Goal: Obtain resource: Download file/media

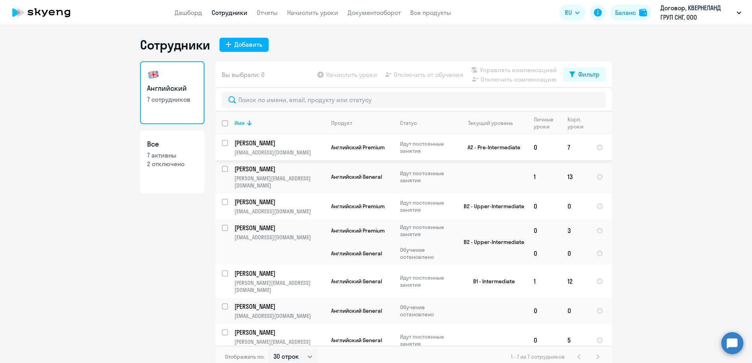
select select "30"
click at [456, 324] on td at bounding box center [490, 340] width 73 height 33
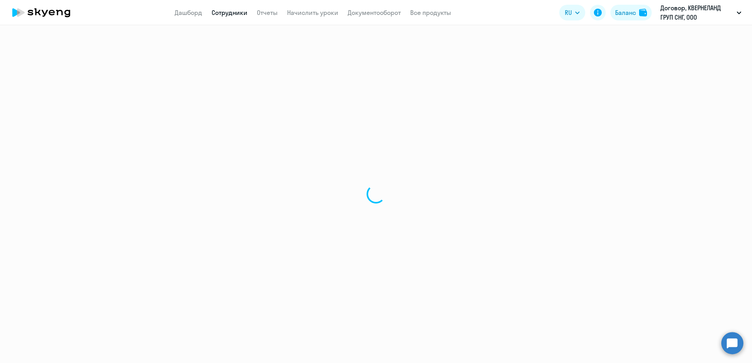
select select "english"
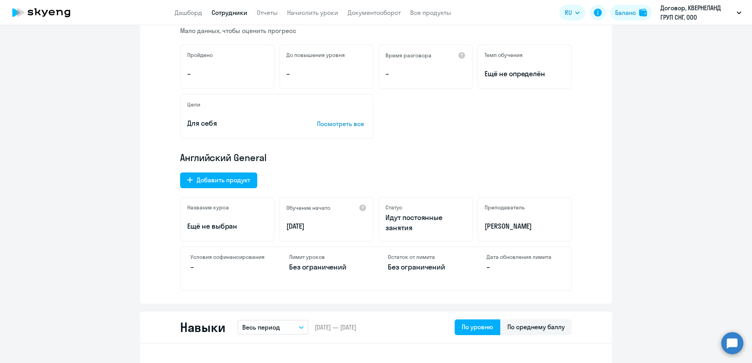
scroll to position [236, 0]
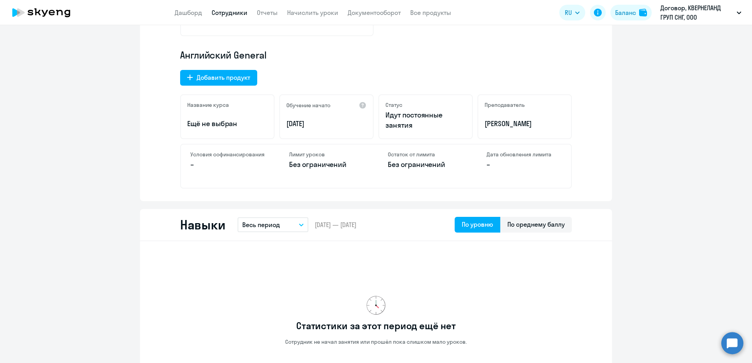
click at [204, 162] on p "–" at bounding box center [227, 165] width 75 height 10
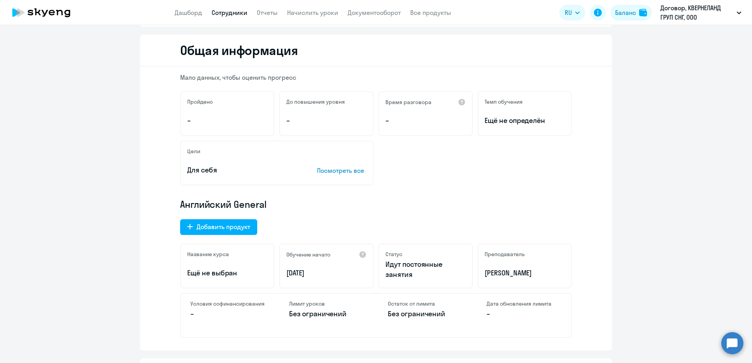
scroll to position [0, 0]
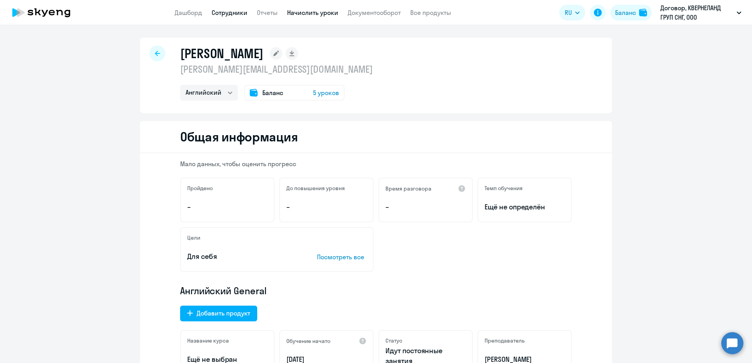
click at [304, 12] on link "Начислить уроки" at bounding box center [312, 13] width 51 height 8
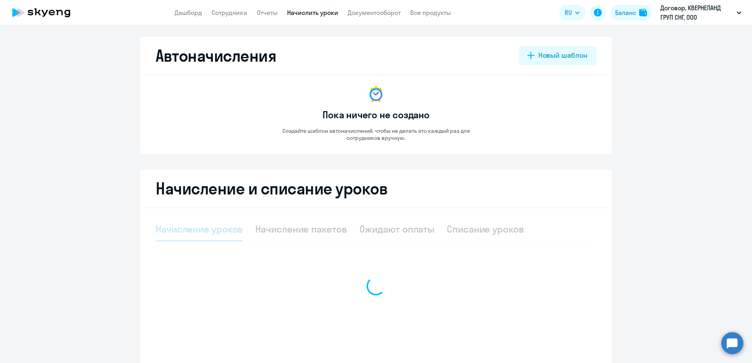
select select "10"
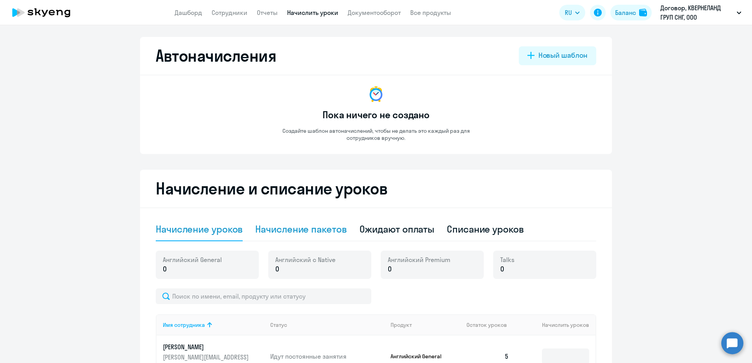
click at [270, 234] on div "Начисление пакетов" at bounding box center [300, 229] width 91 height 13
select select "10"
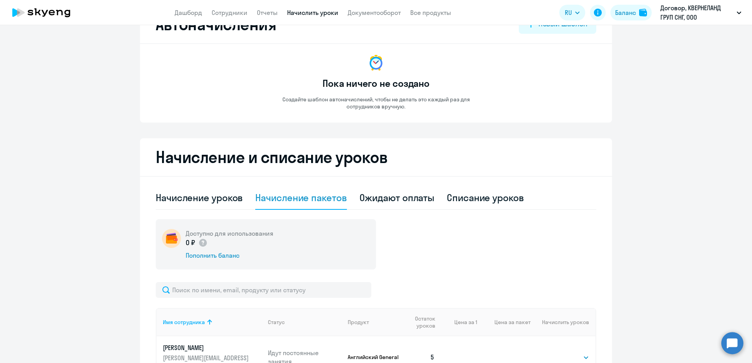
scroll to position [157, 0]
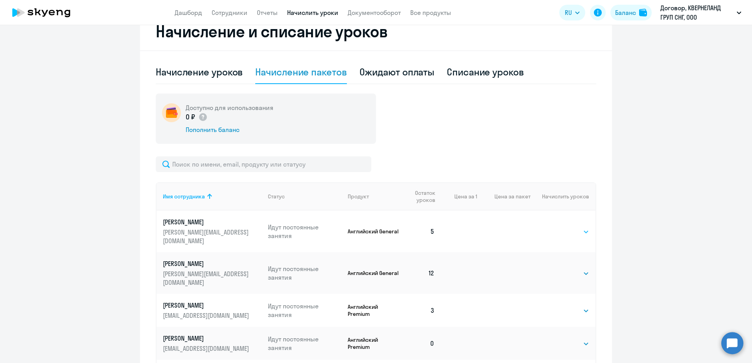
click at [578, 227] on select "Выбрать 4 8 16 32 64 96 128" at bounding box center [573, 231] width 32 height 9
click at [557, 227] on select "Выбрать 4 8 16 32 64 96 128" at bounding box center [573, 231] width 32 height 9
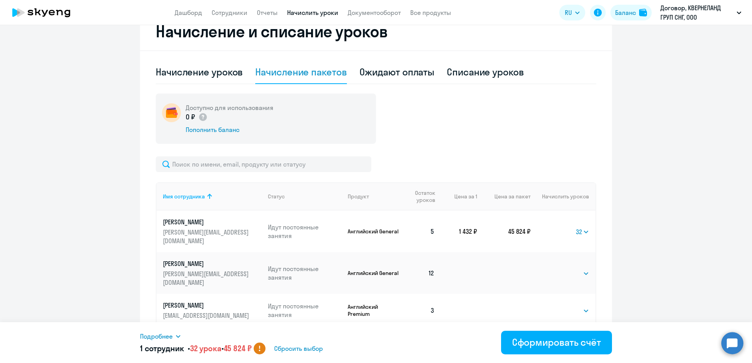
scroll to position [236, 0]
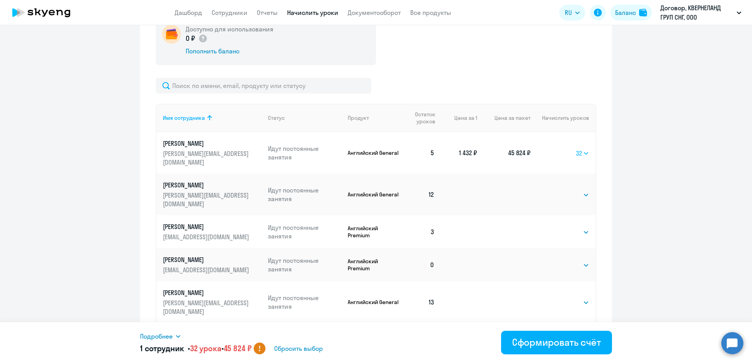
click at [583, 149] on select "Выбрать 4 8 16 32 64 96 128" at bounding box center [582, 153] width 13 height 9
select select "16"
click at [576, 149] on select "Выбрать 4 8 16 32 64 96 128" at bounding box center [582, 153] width 13 height 9
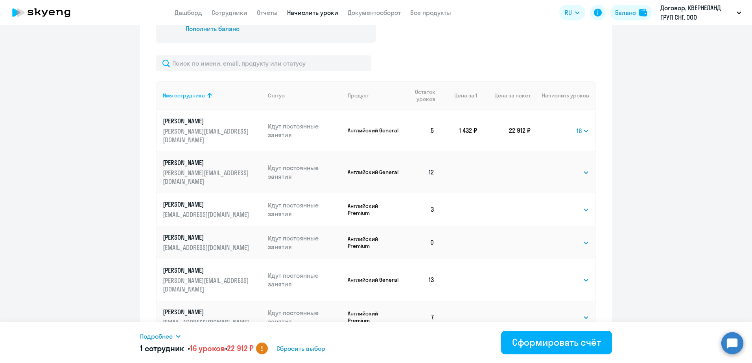
scroll to position [269, 0]
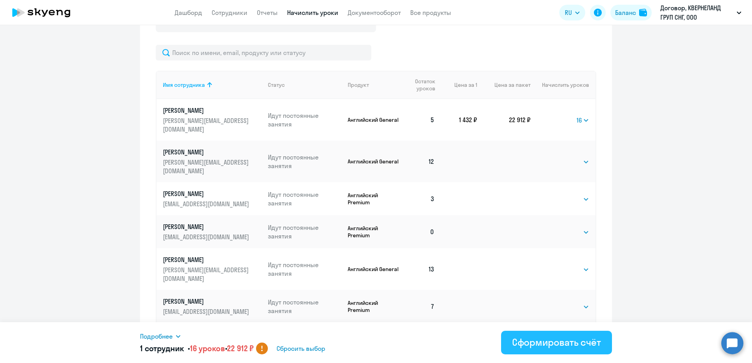
drag, startPoint x: 547, startPoint y: 347, endPoint x: 561, endPoint y: 346, distance: 14.6
click at [547, 347] on div "Сформировать счёт" at bounding box center [556, 342] width 89 height 13
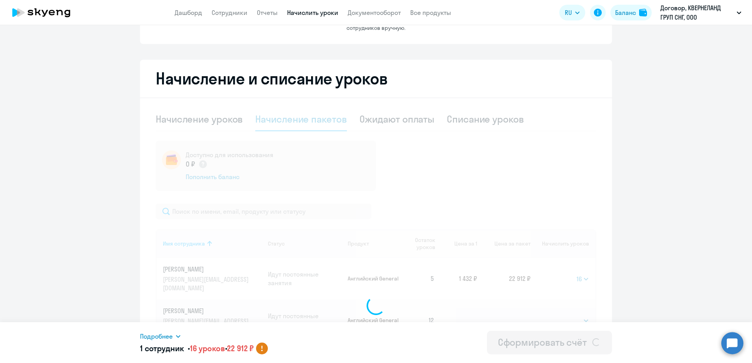
scroll to position [0, 0]
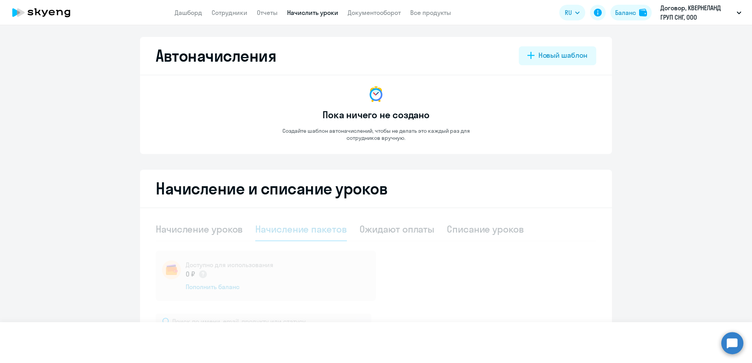
select select
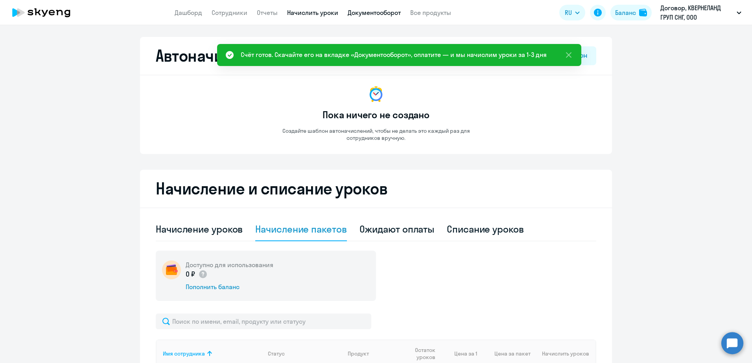
click at [375, 15] on link "Документооборот" at bounding box center [374, 13] width 53 height 8
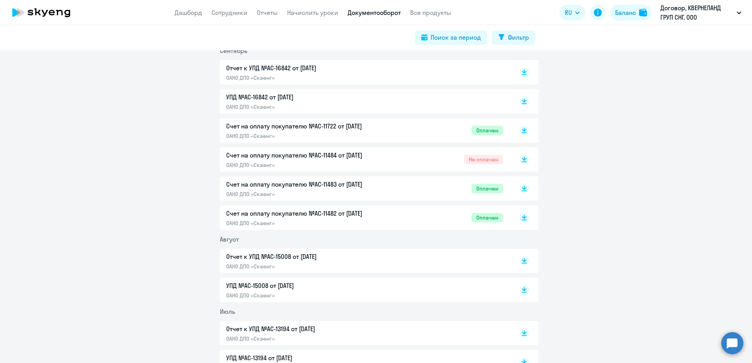
scroll to position [236, 0]
drag, startPoint x: 366, startPoint y: 163, endPoint x: 622, endPoint y: 225, distance: 262.9
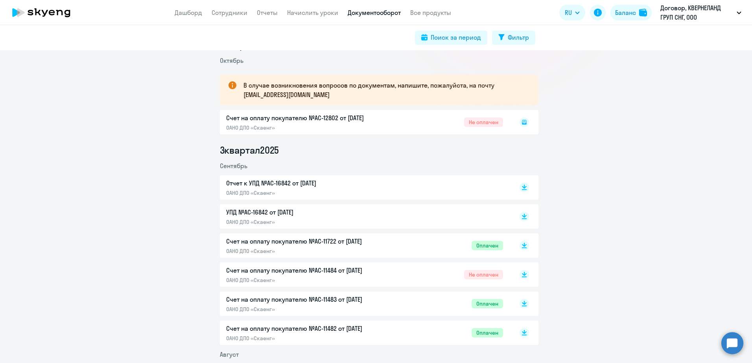
scroll to position [79, 0]
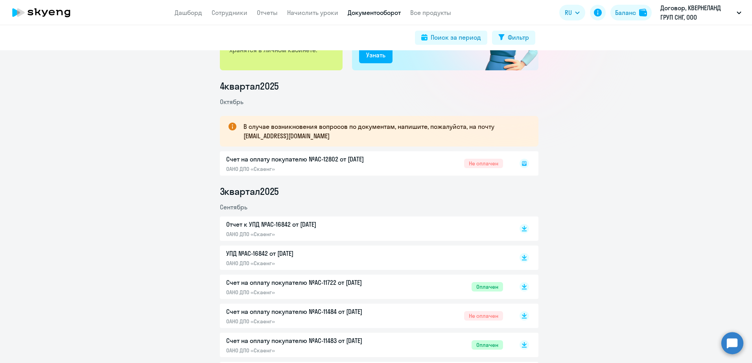
click at [521, 164] on rect at bounding box center [523, 163] width 9 height 9
click at [519, 166] on rect at bounding box center [523, 163] width 9 height 9
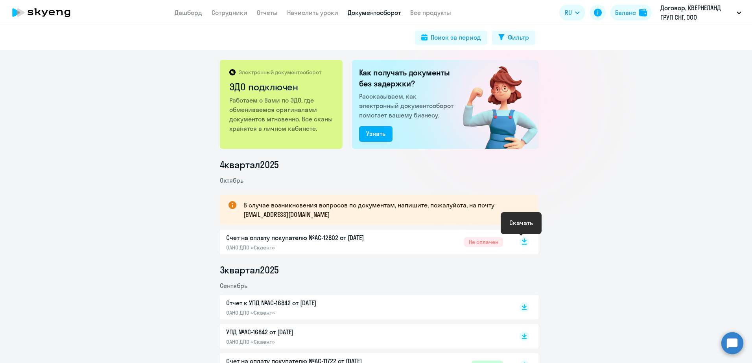
click at [521, 243] on rect at bounding box center [523, 241] width 9 height 9
